Goal: Entertainment & Leisure: Consume media (video, audio)

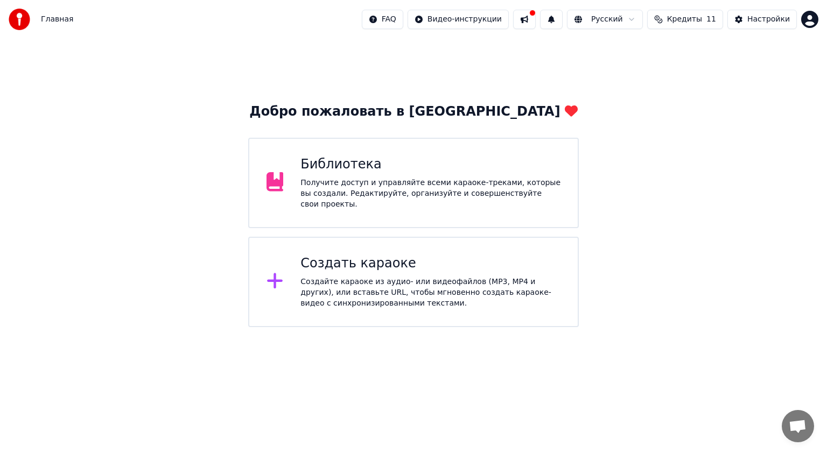
click at [319, 185] on div "Получите доступ и управляйте всеми караоке-треками, которые вы создали. Редакти…" at bounding box center [430, 194] width 260 height 32
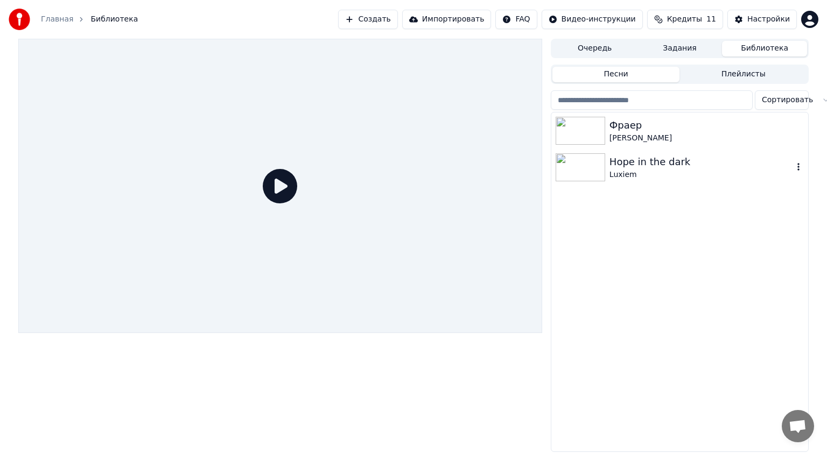
click at [663, 170] on div "Luxiem" at bounding box center [701, 175] width 184 height 11
click at [664, 170] on div "Luxiem" at bounding box center [701, 175] width 184 height 11
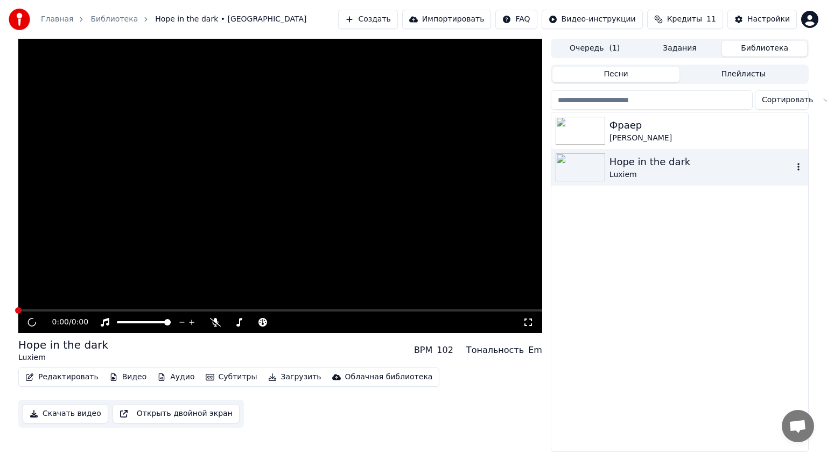
click at [664, 170] on div "Luxiem" at bounding box center [701, 175] width 184 height 11
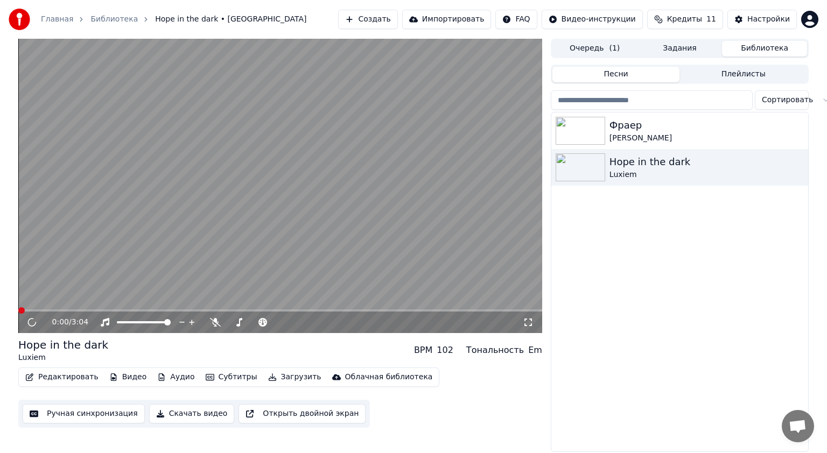
click at [518, 387] on div "Редактировать Видео Аудио Субтитры Загрузить Облачная библиотека Ручная синхрон…" at bounding box center [280, 398] width 524 height 60
drag, startPoint x: 447, startPoint y: 215, endPoint x: 392, endPoint y: 192, distance: 60.1
click at [440, 207] on video at bounding box center [280, 186] width 524 height 294
click at [389, 192] on video at bounding box center [280, 186] width 524 height 294
drag, startPoint x: 405, startPoint y: 201, endPoint x: 397, endPoint y: 217, distance: 18.8
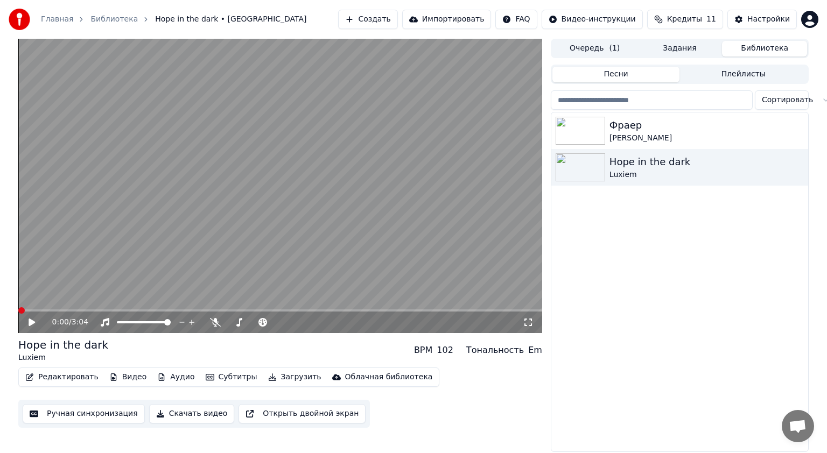
click at [406, 206] on video at bounding box center [280, 186] width 524 height 294
click at [426, 232] on video at bounding box center [280, 186] width 524 height 294
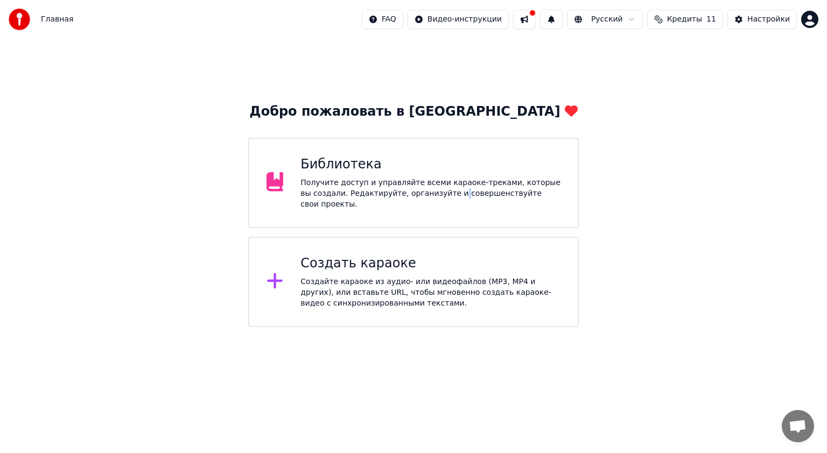
click at [433, 213] on div "Библиотека Получите доступ и управляйте всеми караоке-треками, которые вы созда…" at bounding box center [413, 183] width 330 height 90
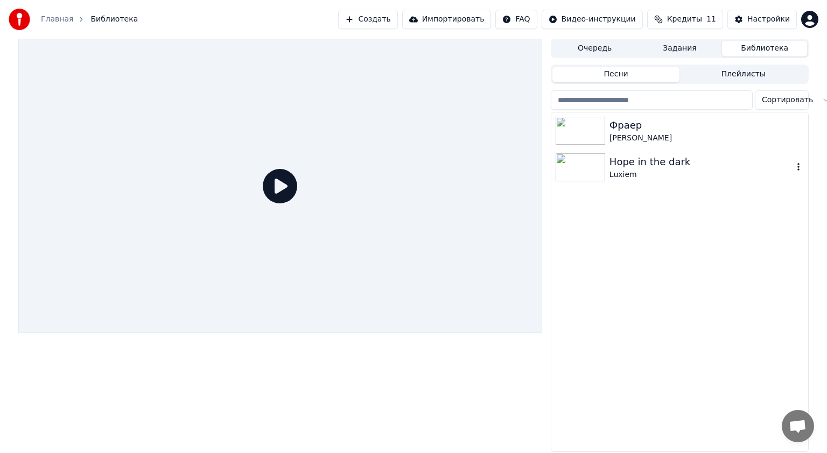
click at [615, 154] on div "Hope in the dark Luxiem" at bounding box center [679, 167] width 257 height 37
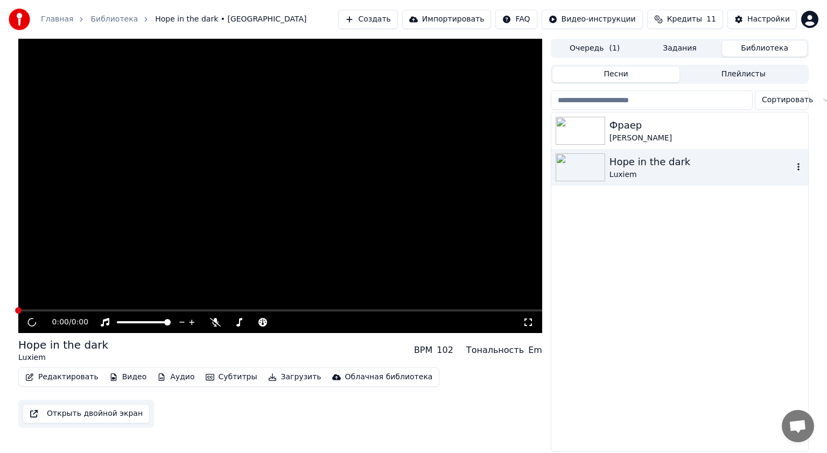
click at [615, 155] on div "Hope in the dark" at bounding box center [701, 161] width 184 height 15
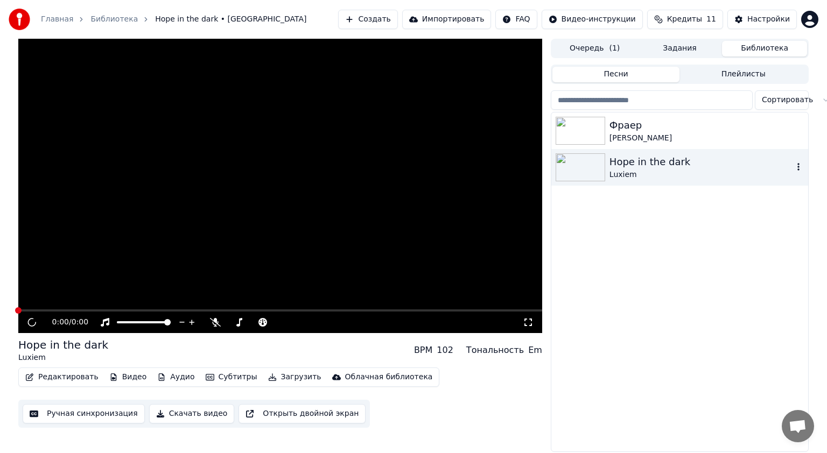
click at [614, 157] on div "Hope in the dark" at bounding box center [701, 161] width 184 height 15
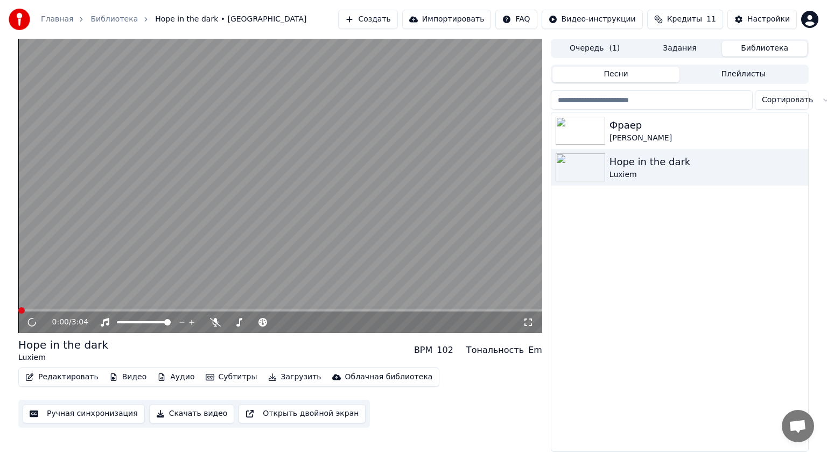
drag, startPoint x: 467, startPoint y: 96, endPoint x: 460, endPoint y: 94, distance: 7.5
click at [462, 95] on video at bounding box center [280, 186] width 524 height 294
click at [464, 109] on video at bounding box center [280, 186] width 524 height 294
click at [465, 109] on video at bounding box center [280, 186] width 524 height 294
click at [332, 135] on video at bounding box center [280, 186] width 524 height 294
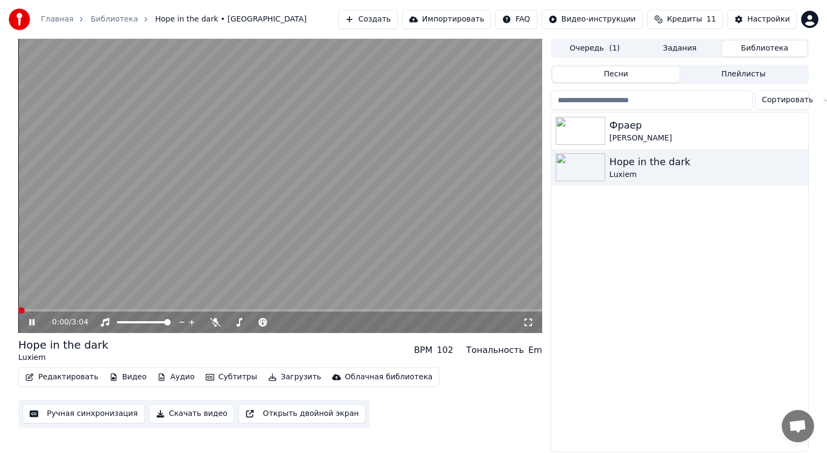
click at [352, 177] on video at bounding box center [280, 186] width 524 height 294
click at [354, 177] on video at bounding box center [280, 186] width 524 height 294
click at [508, 209] on video at bounding box center [280, 186] width 524 height 294
click at [477, 224] on video at bounding box center [280, 186] width 524 height 294
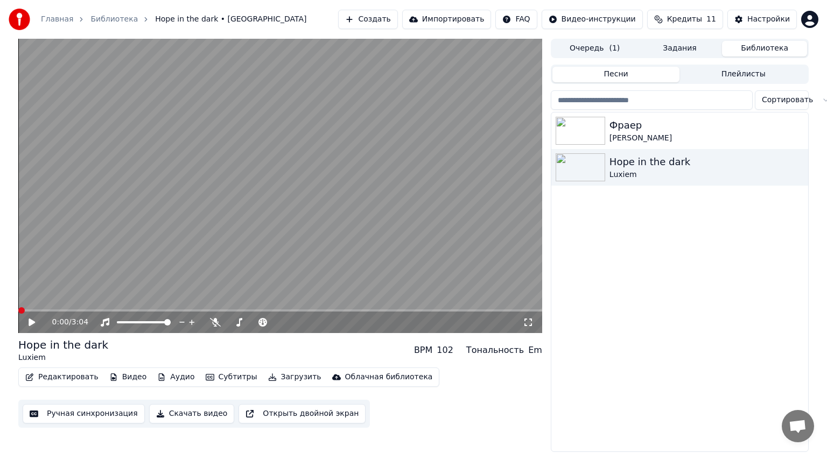
click at [477, 224] on video at bounding box center [280, 186] width 524 height 294
click at [618, 142] on div "[PERSON_NAME]" at bounding box center [701, 138] width 184 height 11
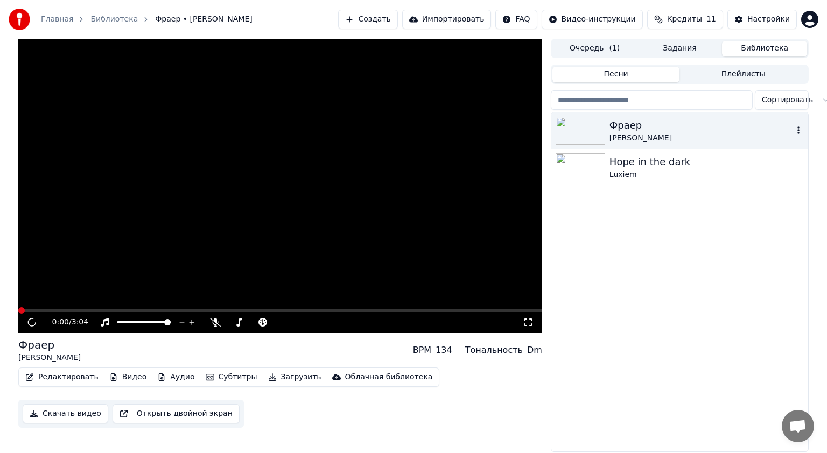
click at [618, 142] on div "[PERSON_NAME]" at bounding box center [701, 138] width 184 height 11
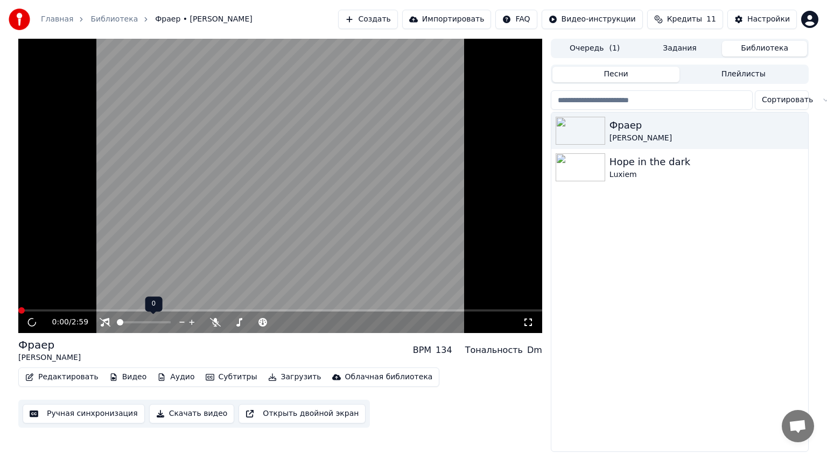
click at [117, 319] on span at bounding box center [120, 322] width 6 height 6
click at [136, 254] on video at bounding box center [280, 186] width 524 height 294
drag, startPoint x: 140, startPoint y: 321, endPoint x: 192, endPoint y: 329, distance: 52.3
click at [192, 329] on div "0:00 / 2:59" at bounding box center [280, 323] width 524 height 22
click at [171, 326] on span at bounding box center [167, 322] width 6 height 6
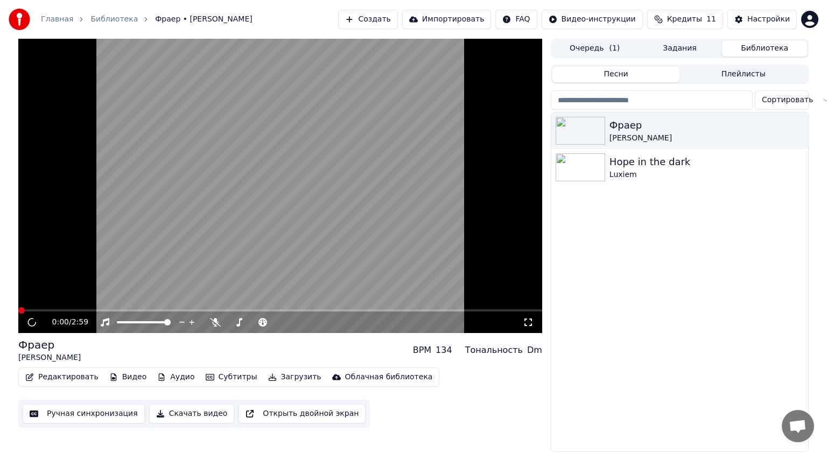
click at [307, 236] on video at bounding box center [280, 186] width 524 height 294
